Goal: Information Seeking & Learning: Learn about a topic

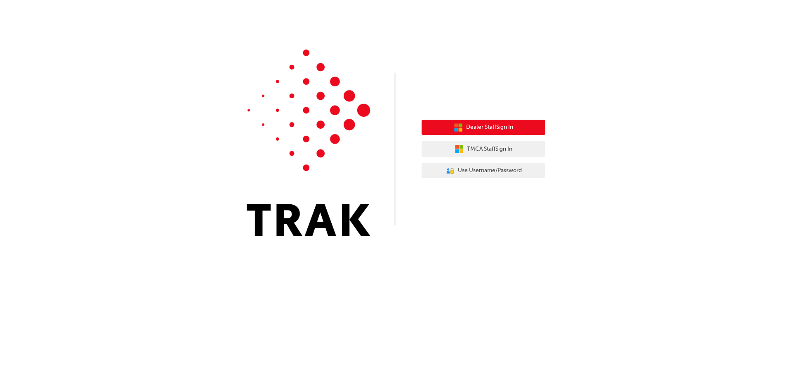
click at [482, 132] on button "Dealer Staff Sign In" at bounding box center [484, 128] width 124 height 16
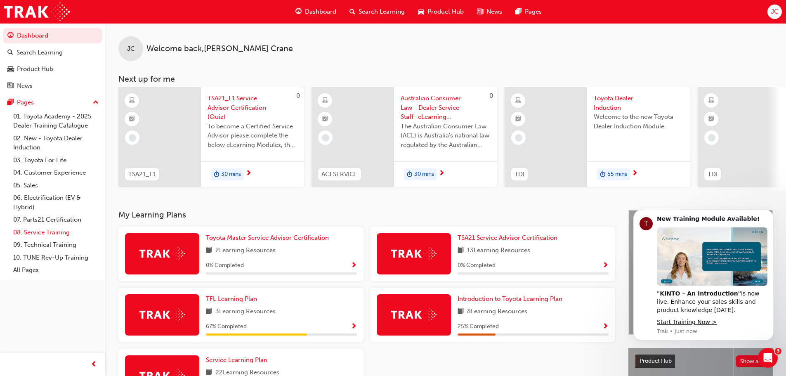
click at [70, 234] on link "08. Service Training" at bounding box center [56, 232] width 92 height 13
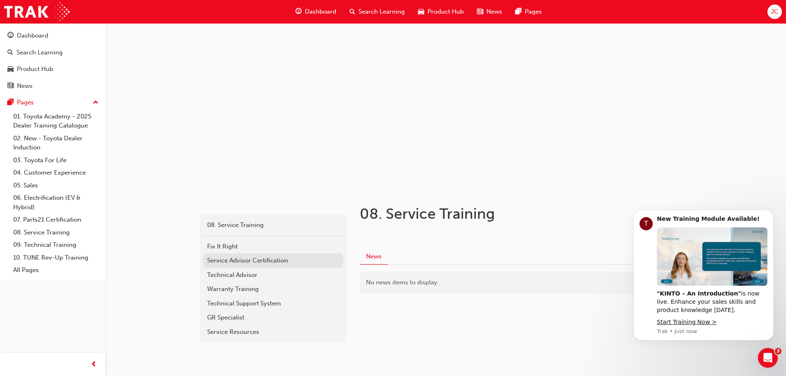
click at [257, 264] on div "Service Advisor Certification" at bounding box center [273, 260] width 132 height 9
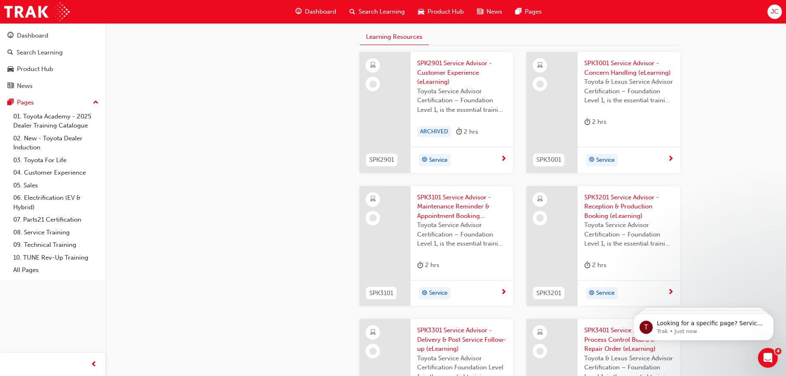
scroll to position [832, 0]
